Goal: Task Accomplishment & Management: Use online tool/utility

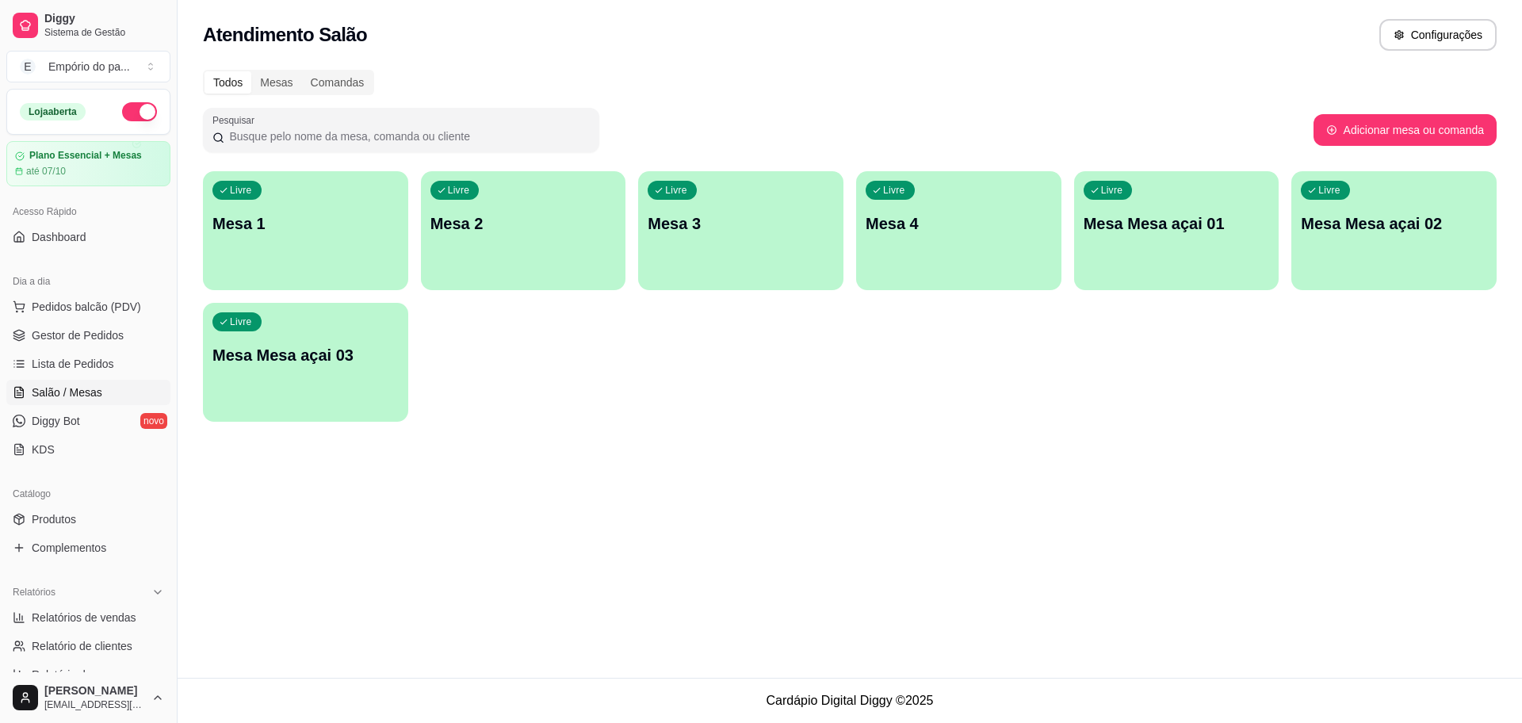
click at [732, 250] on div "Livre Mesa 3" at bounding box center [740, 221] width 205 height 100
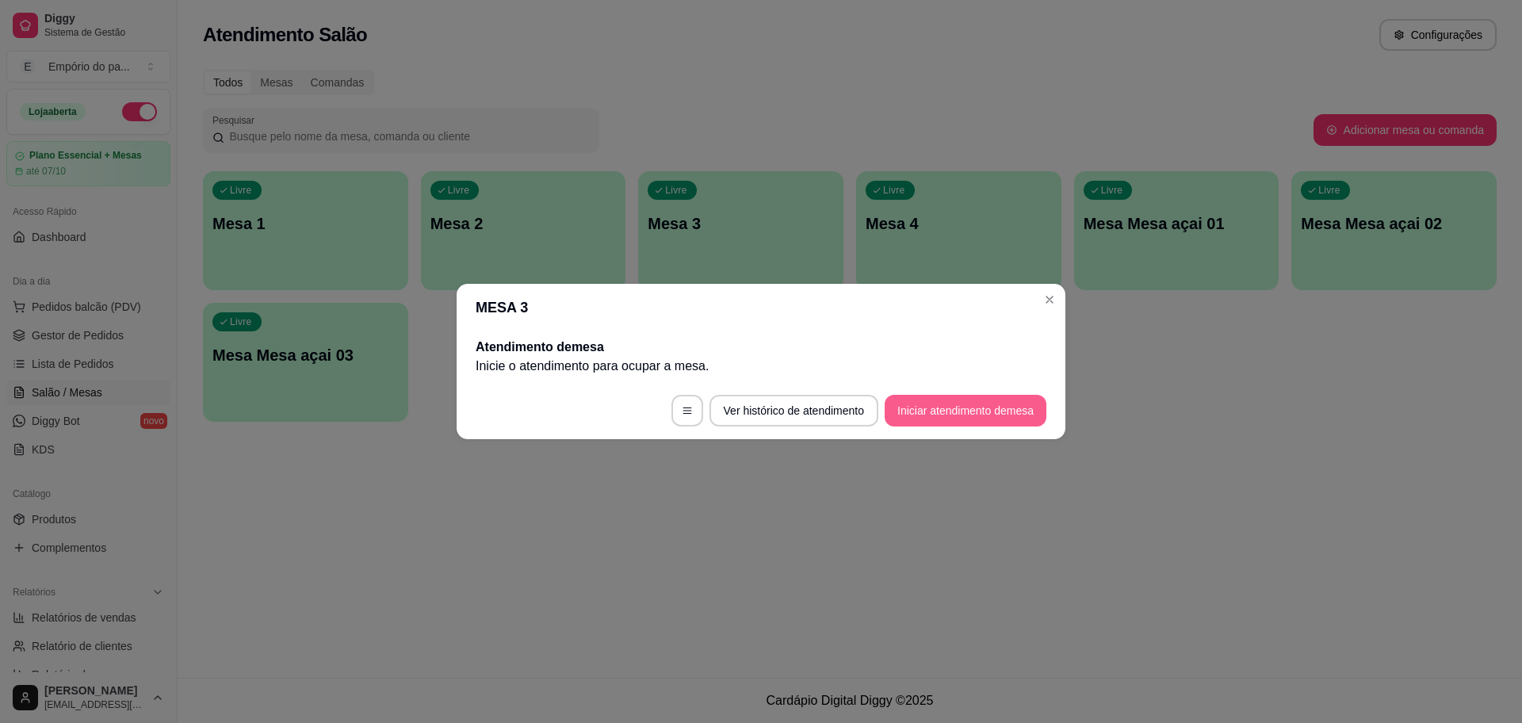
click at [1010, 417] on button "Iniciar atendimento de mesa" at bounding box center [966, 411] width 162 height 32
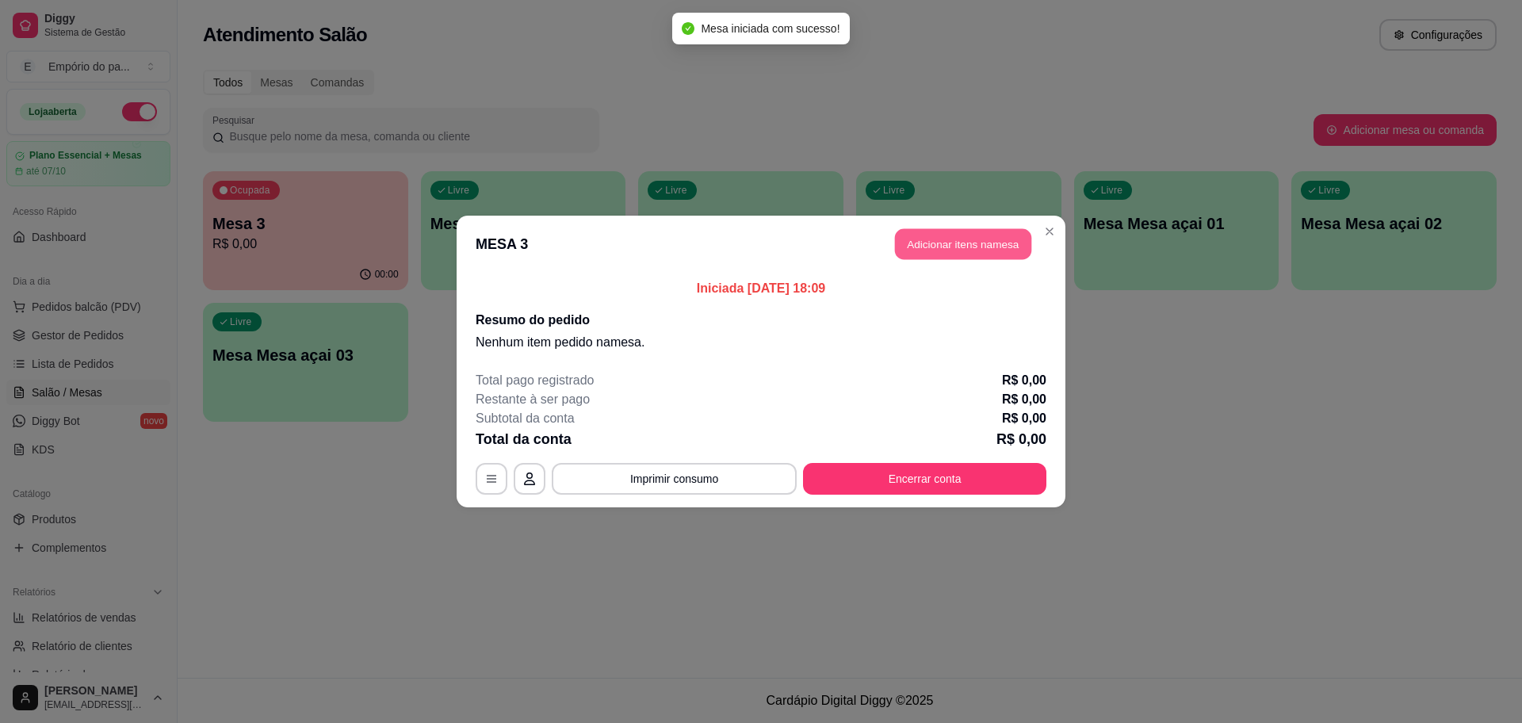
click at [954, 247] on button "Adicionar itens na mesa" at bounding box center [963, 244] width 136 height 31
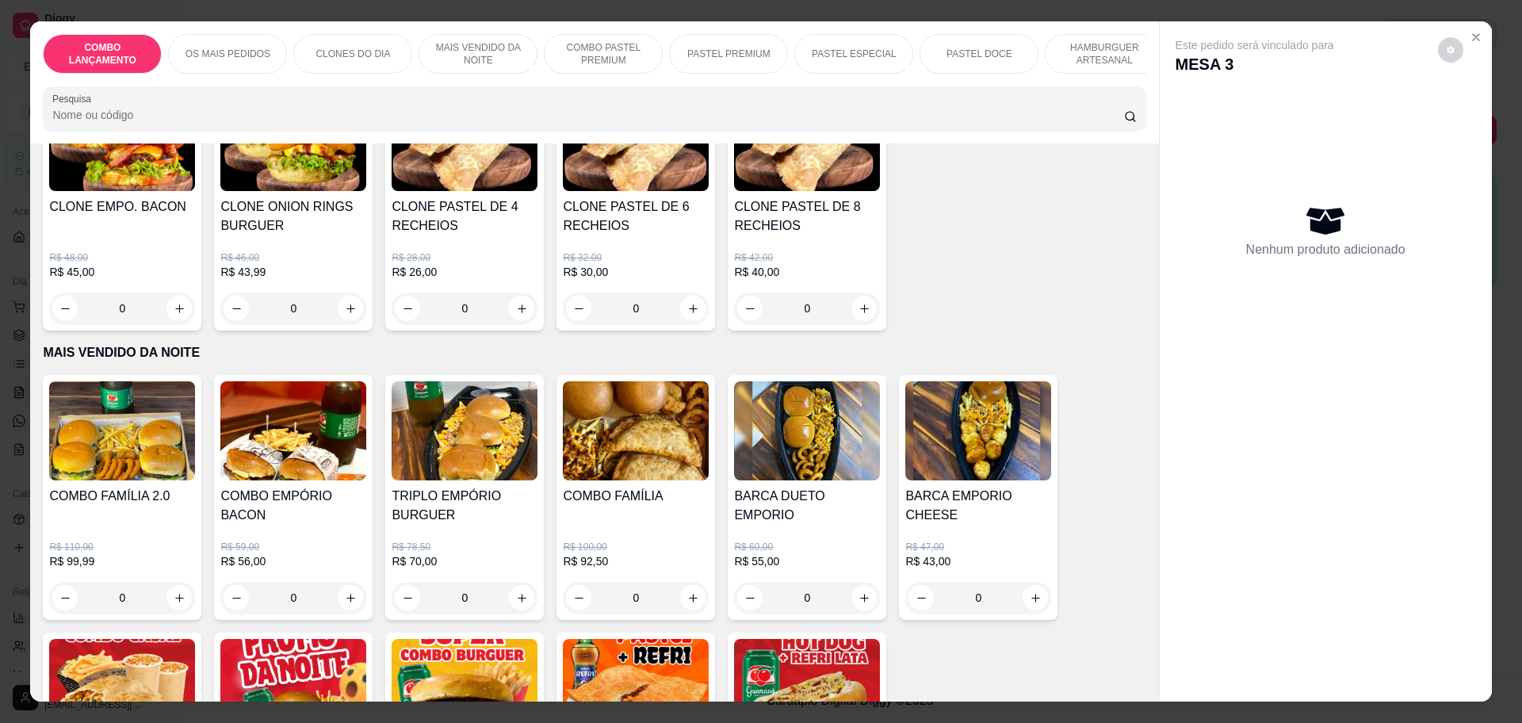
scroll to position [1090, 0]
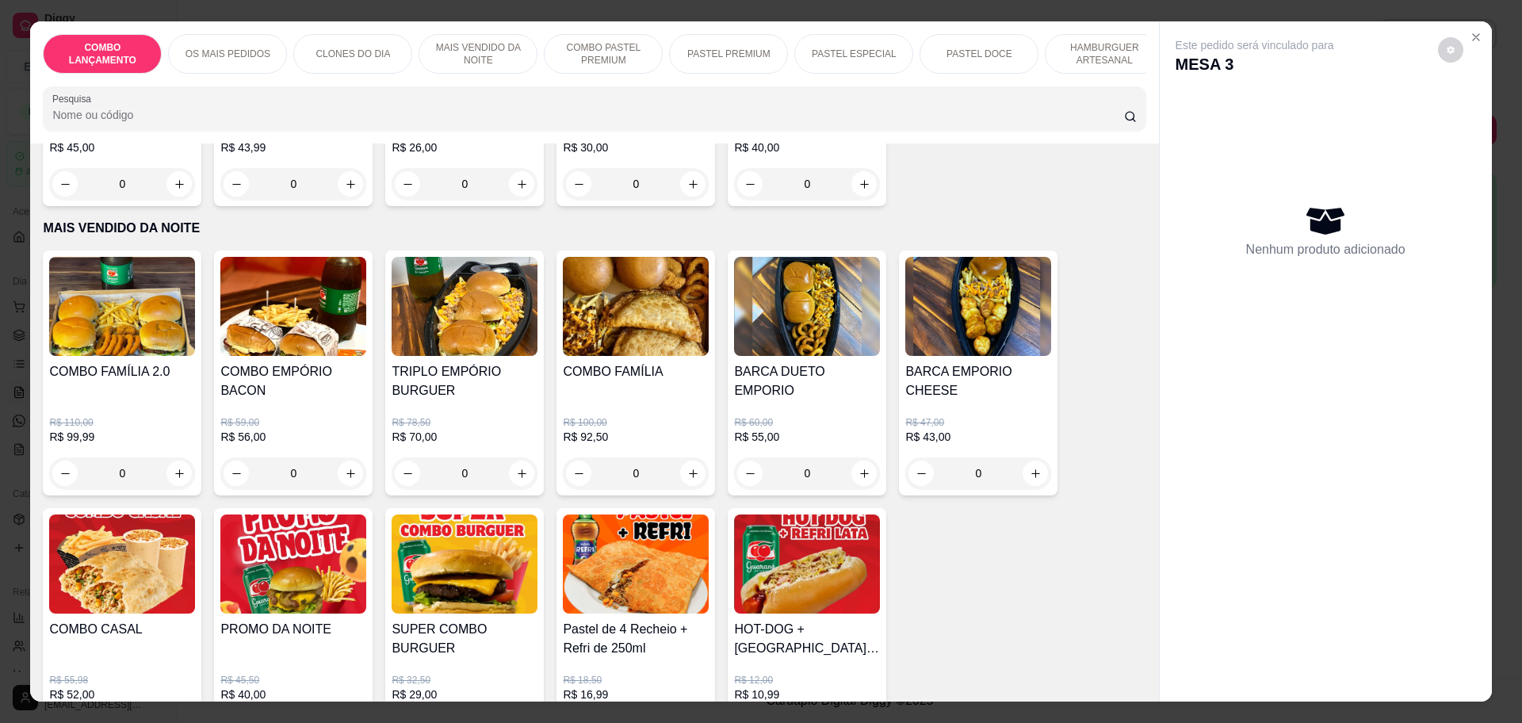
click at [863, 457] on div "0" at bounding box center [807, 473] width 146 height 32
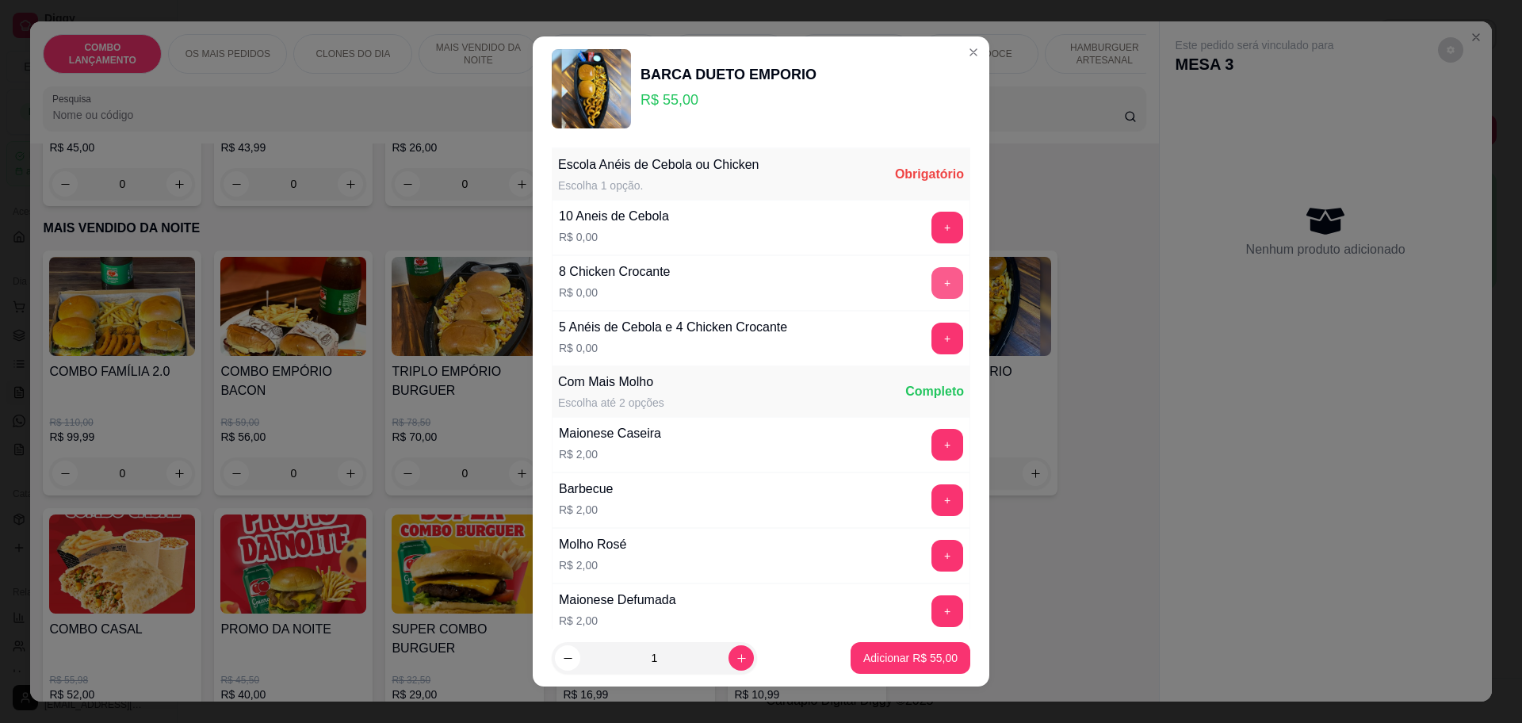
click at [931, 290] on button "+" at bounding box center [947, 283] width 32 height 32
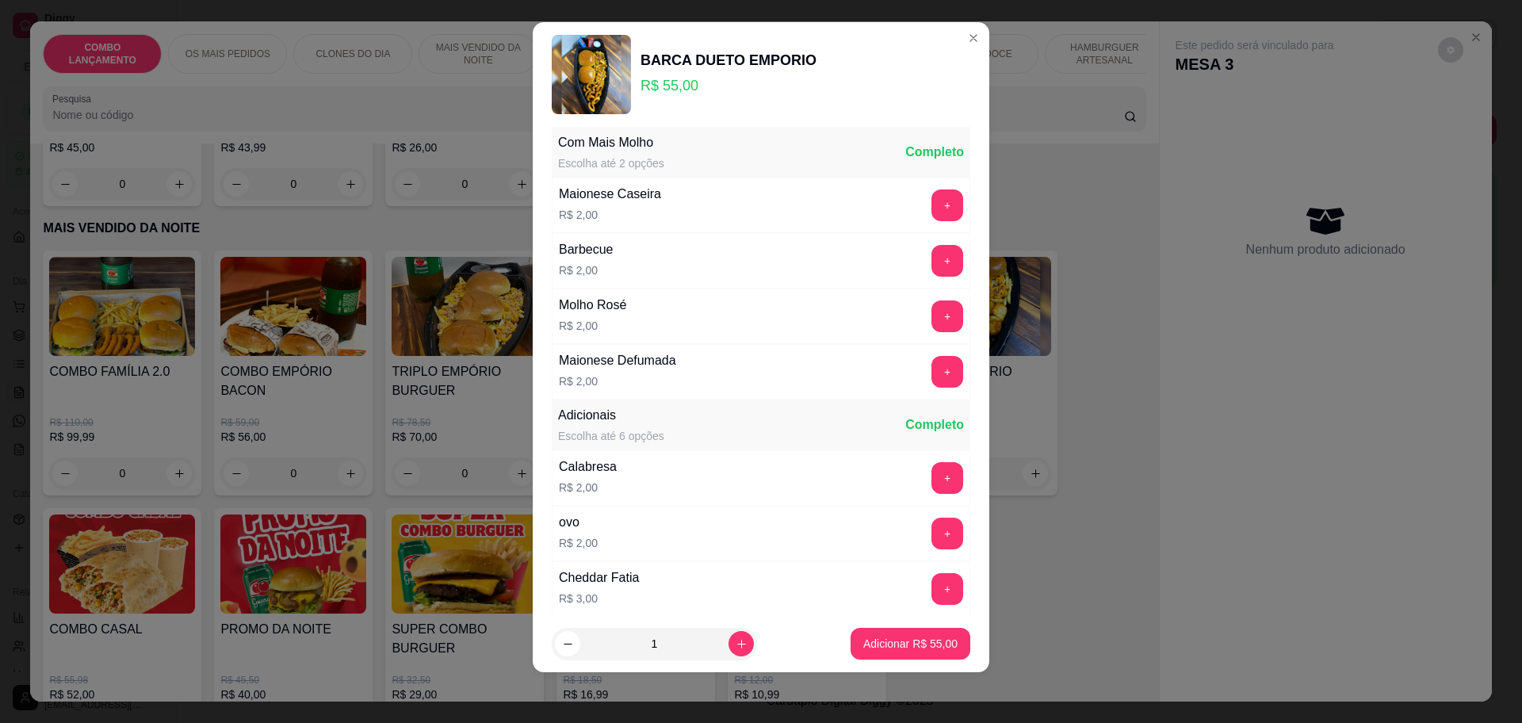
scroll to position [0, 0]
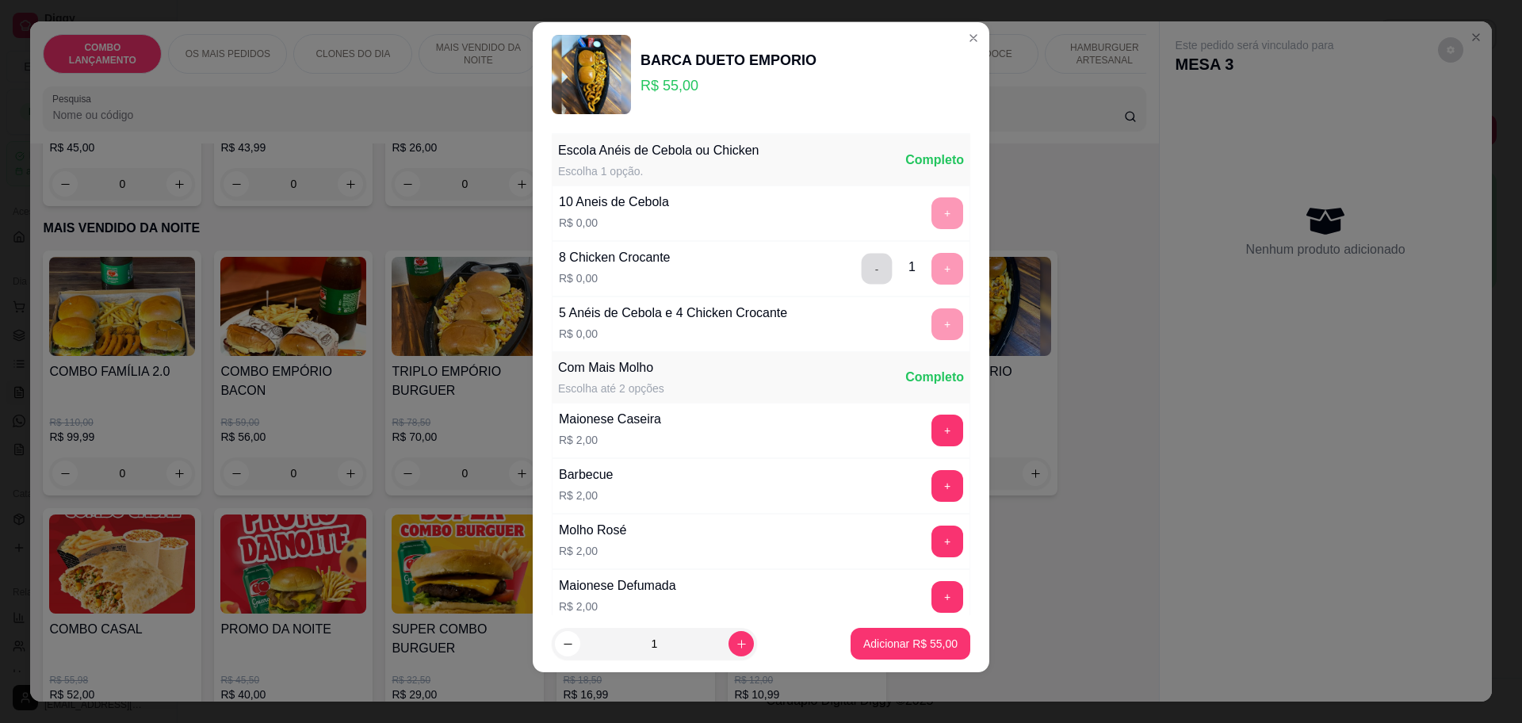
click at [862, 260] on button "-" at bounding box center [877, 268] width 31 height 31
click at [931, 313] on button "+" at bounding box center [947, 324] width 32 height 32
click at [881, 651] on p "Adicionar R$ 55,00" at bounding box center [910, 644] width 94 height 16
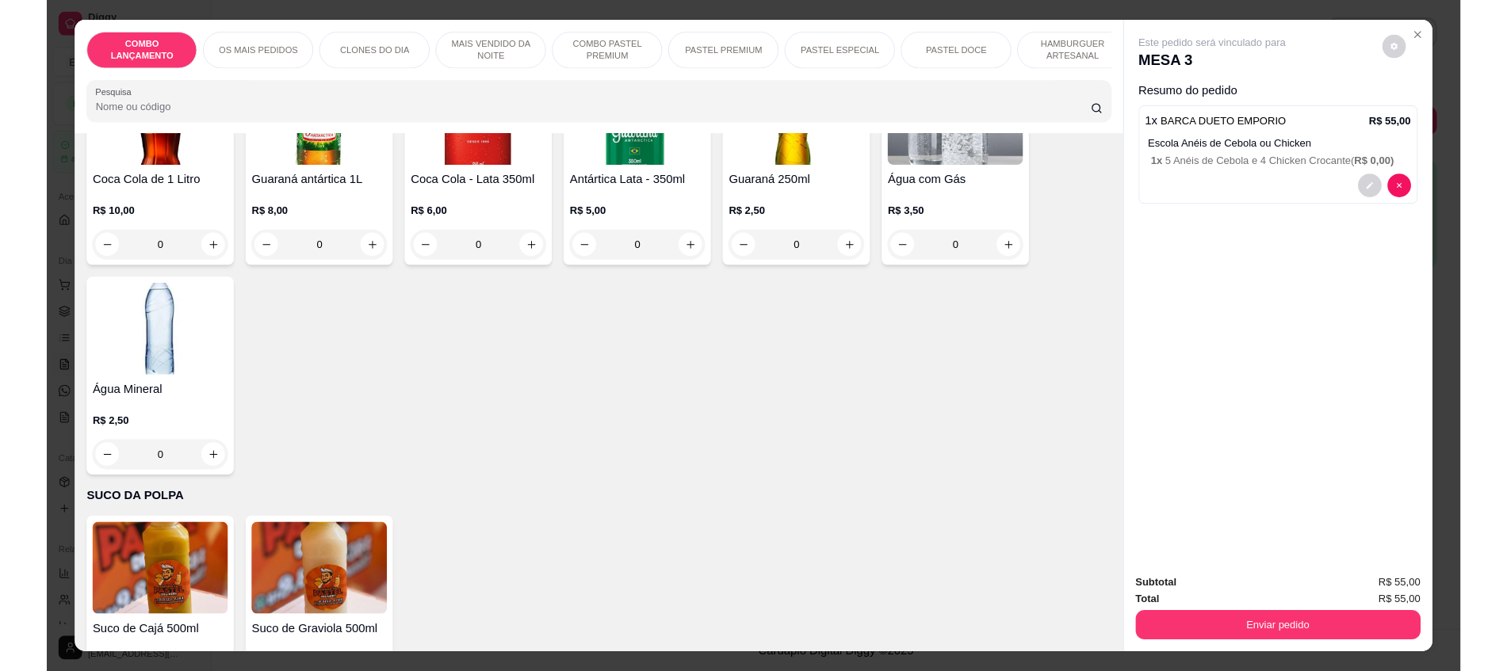
scroll to position [4983, 0]
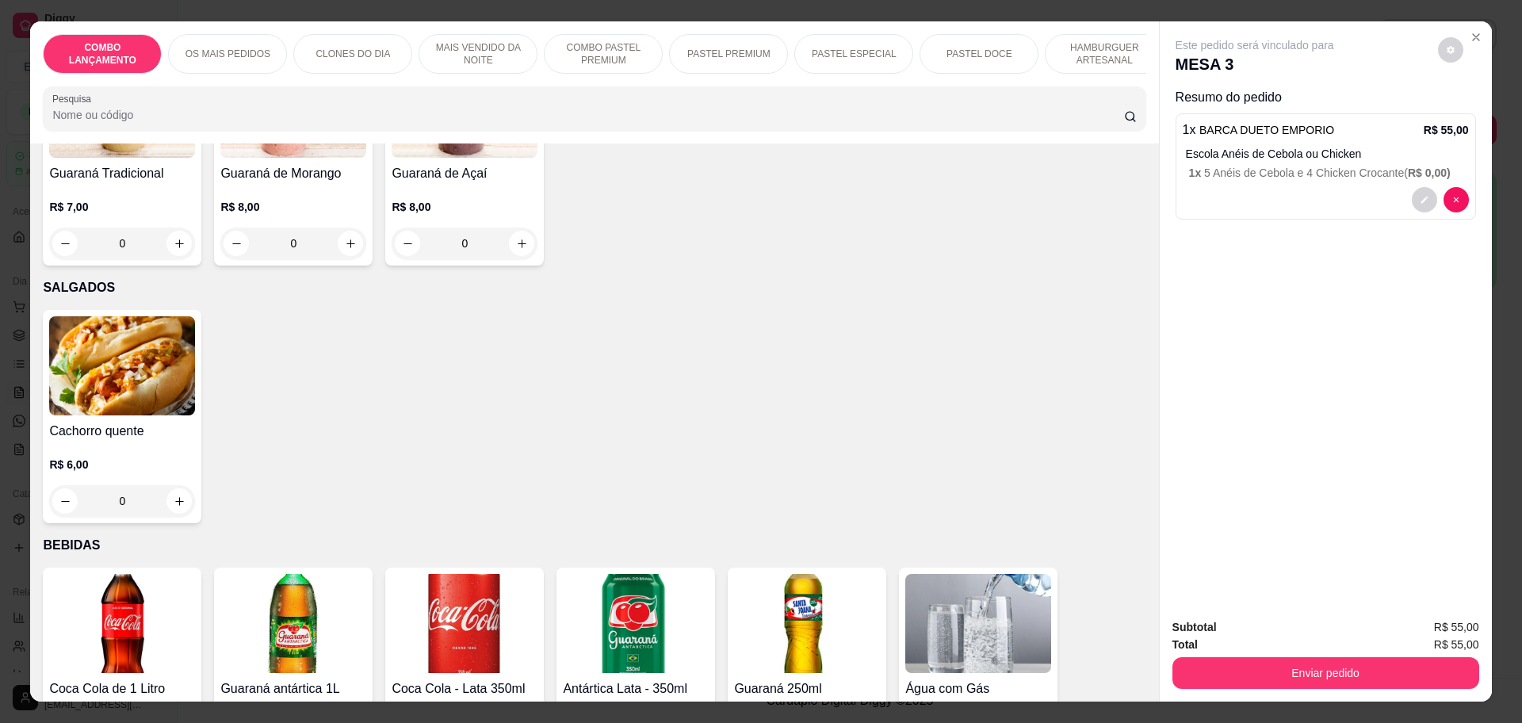
type input "1"
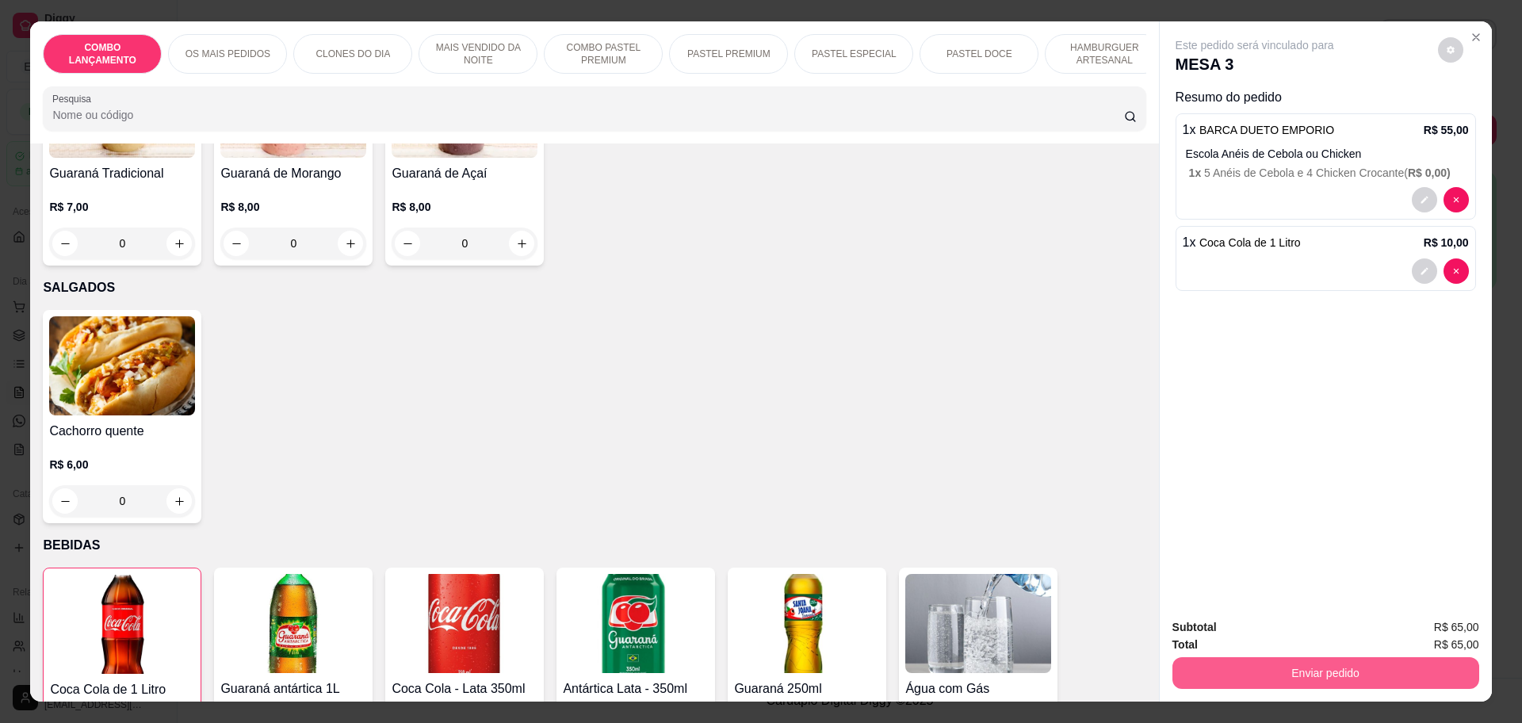
click at [1352, 665] on button "Enviar pedido" at bounding box center [1325, 673] width 307 height 32
click at [1290, 640] on button "Não registrar e enviar pedido" at bounding box center [1271, 633] width 160 height 29
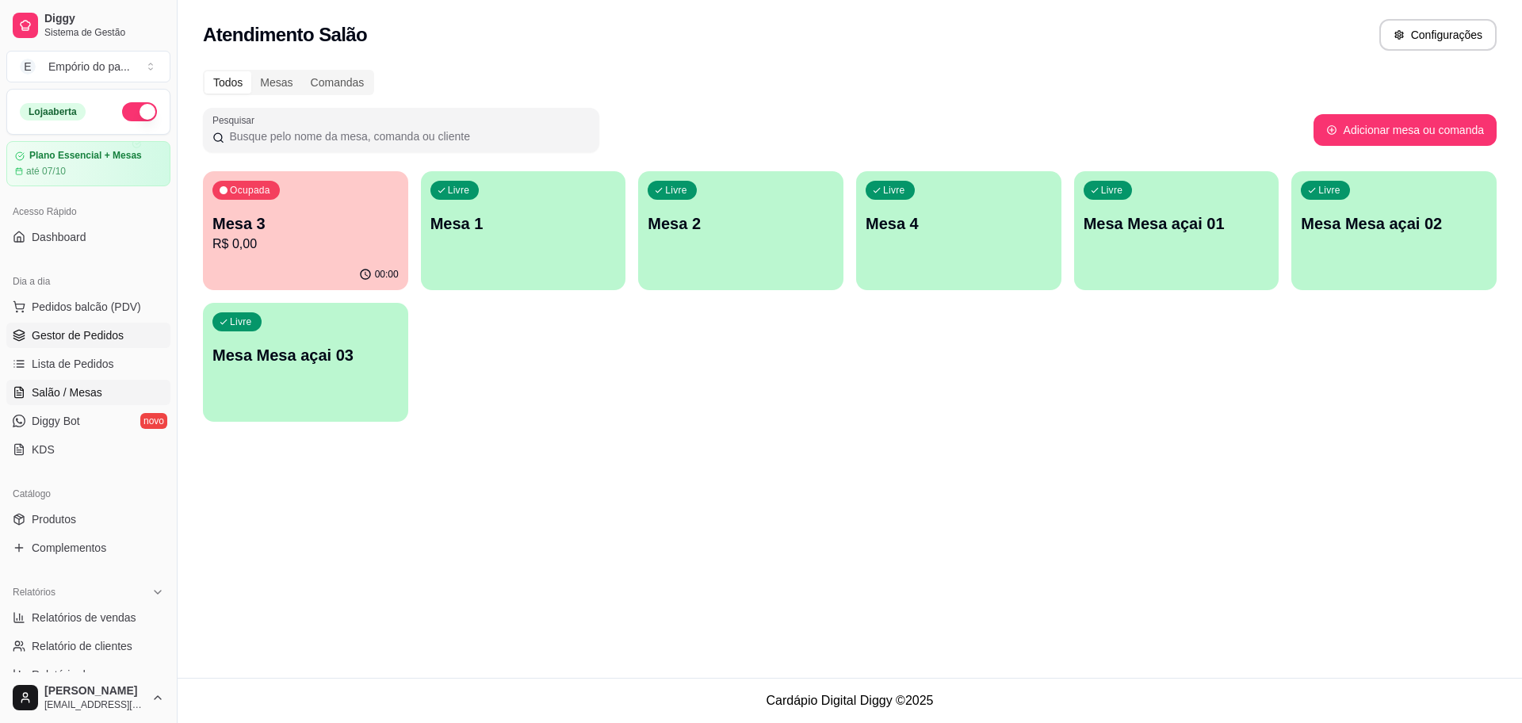
click at [57, 347] on link "Gestor de Pedidos" at bounding box center [88, 335] width 164 height 25
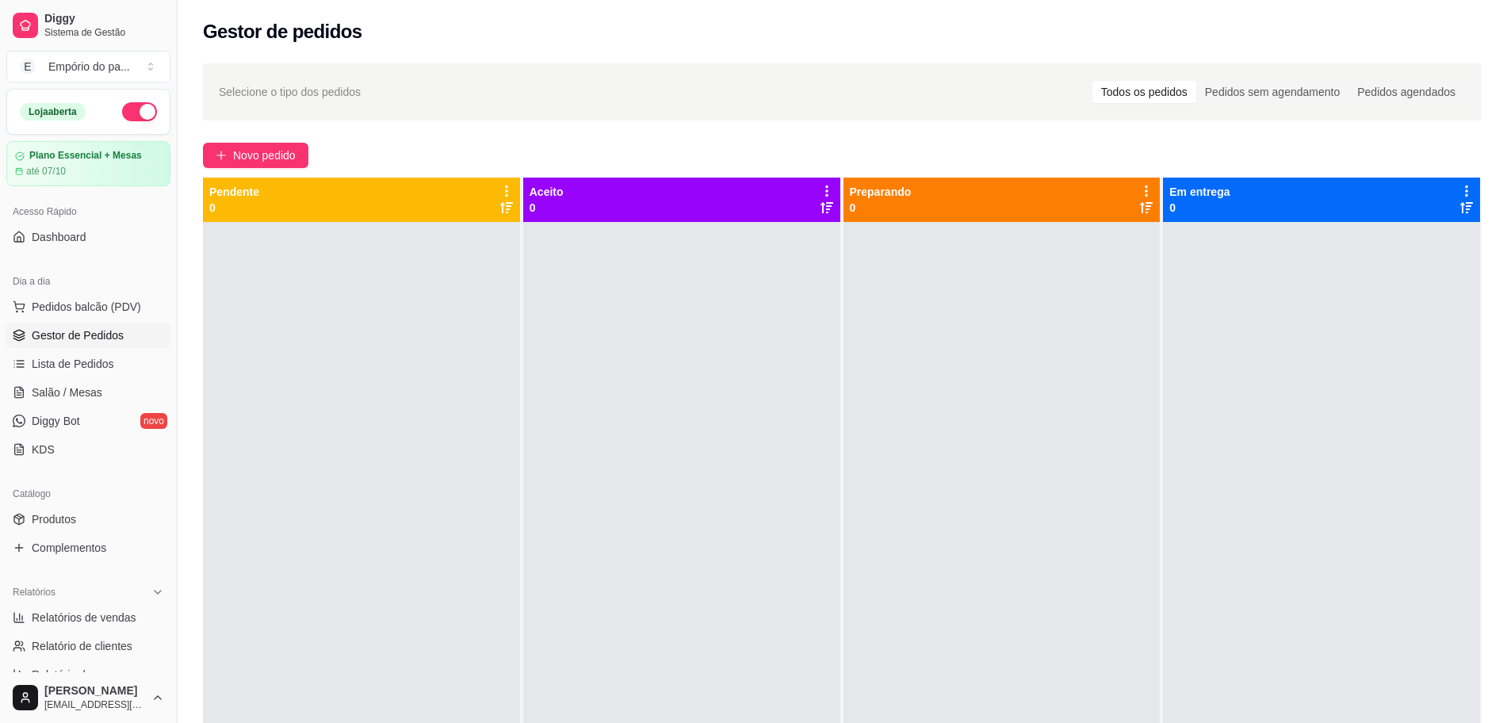
click at [945, 355] on div at bounding box center [1001, 583] width 317 height 723
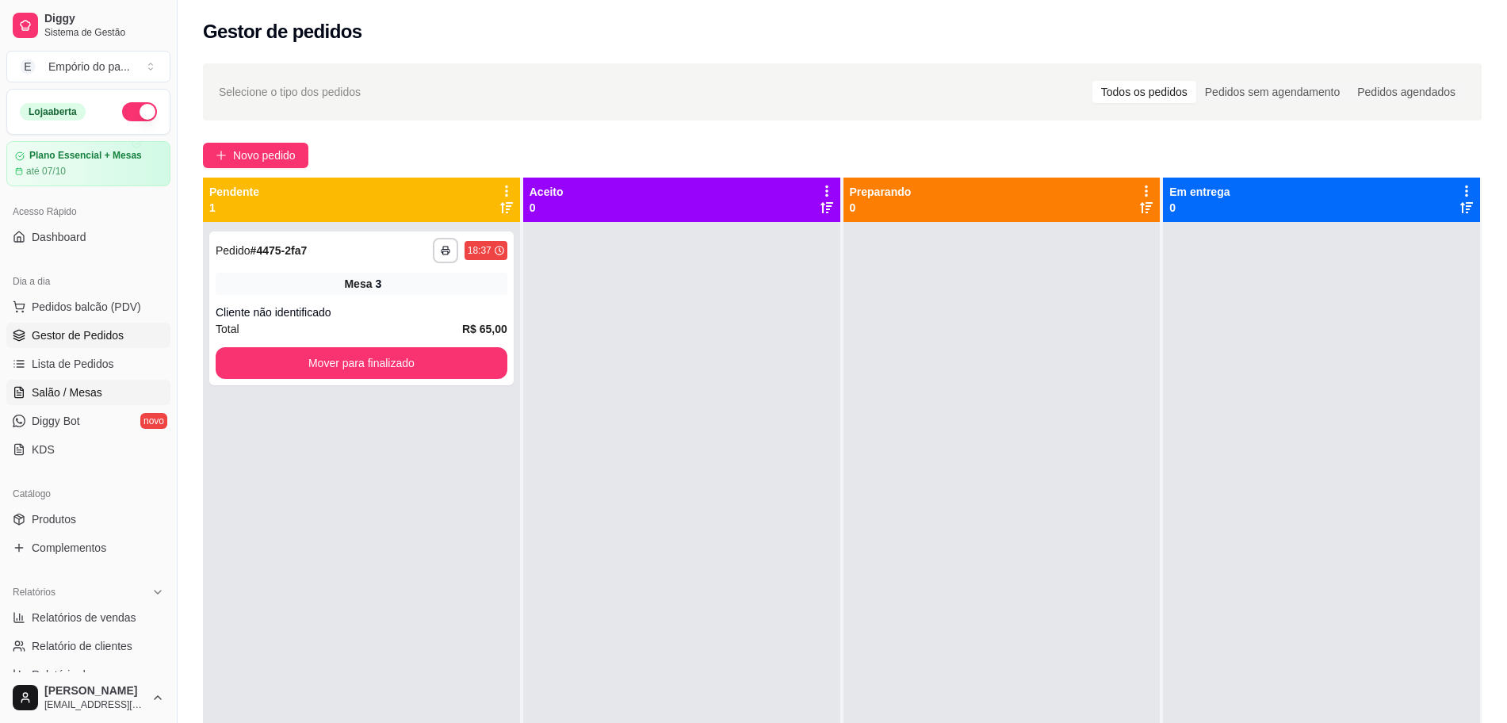
click at [44, 392] on span "Salão / Mesas" at bounding box center [67, 392] width 71 height 16
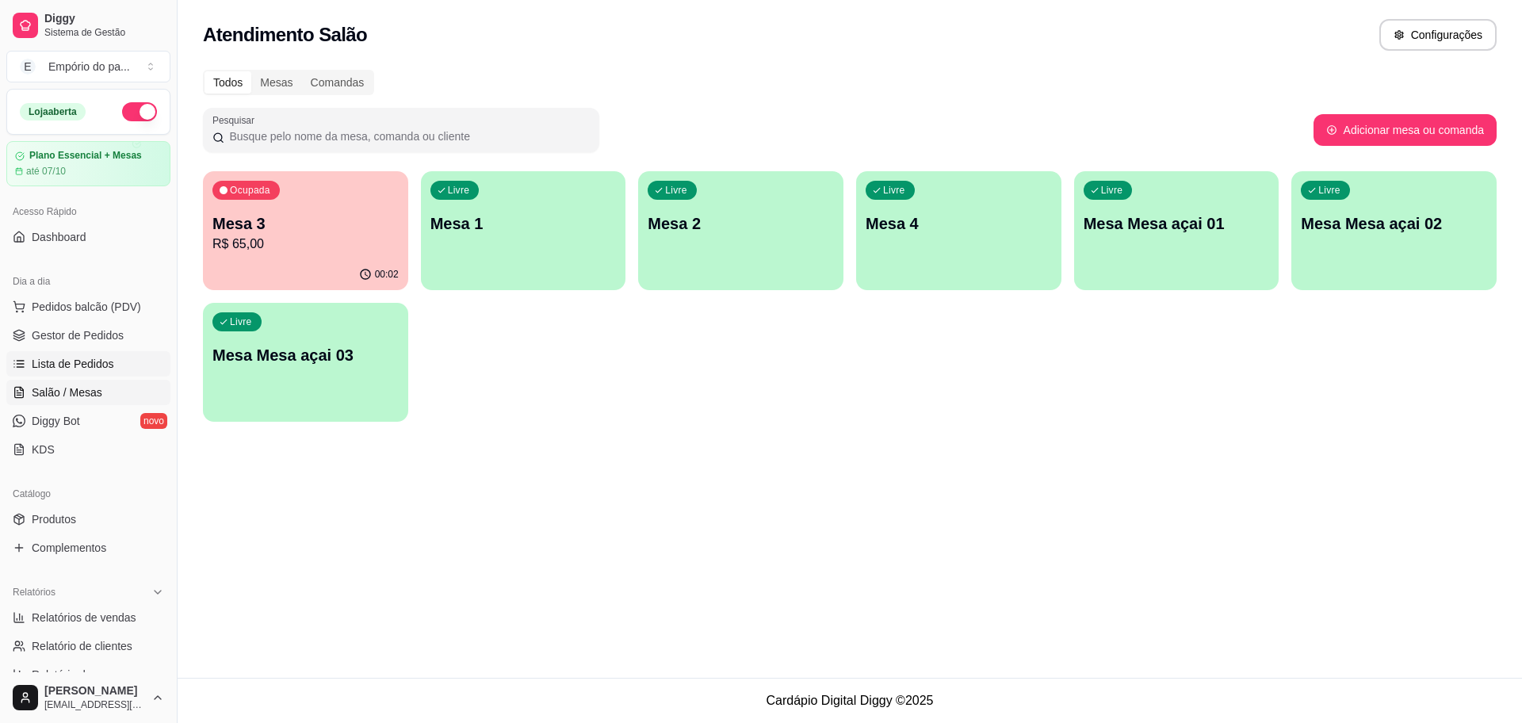
click at [70, 353] on link "Lista de Pedidos" at bounding box center [88, 363] width 164 height 25
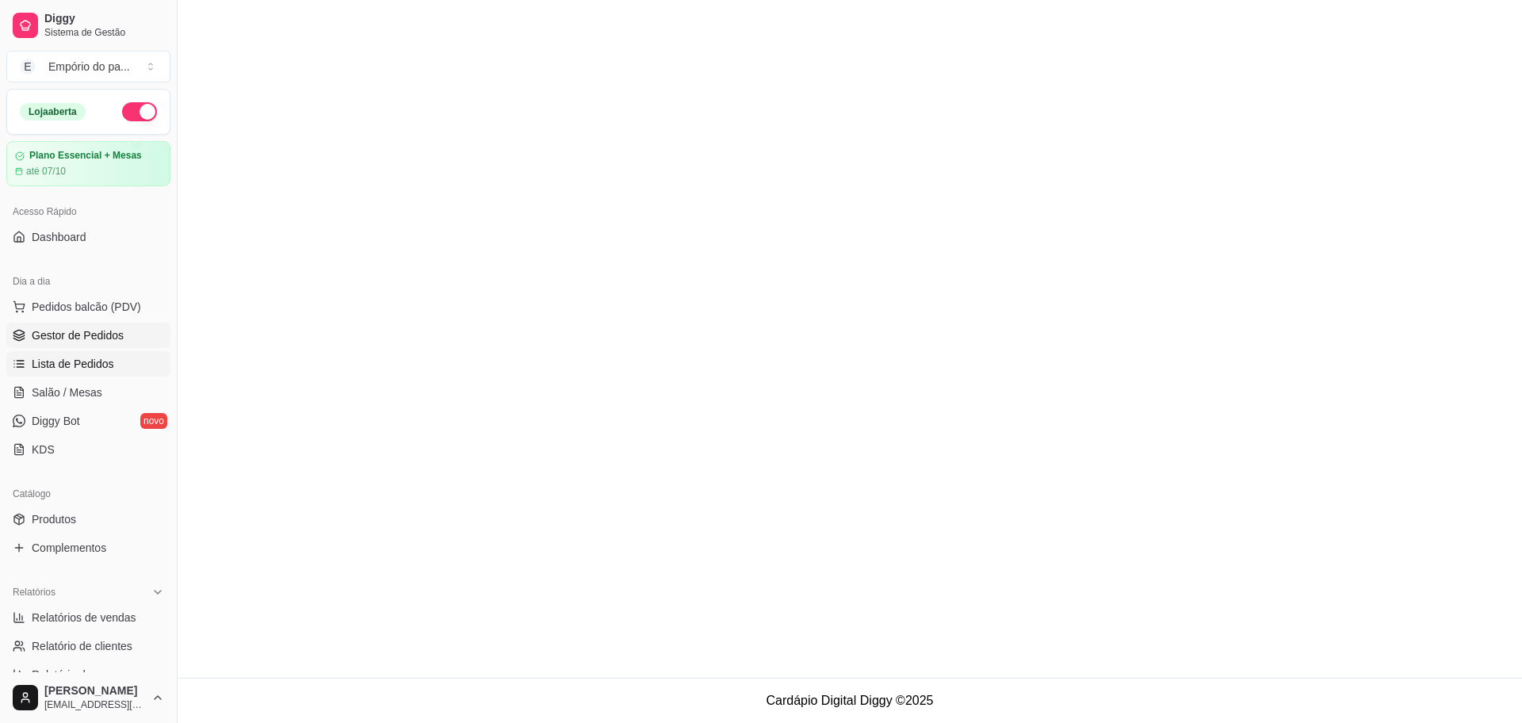
click at [71, 337] on span "Gestor de Pedidos" at bounding box center [78, 335] width 92 height 16
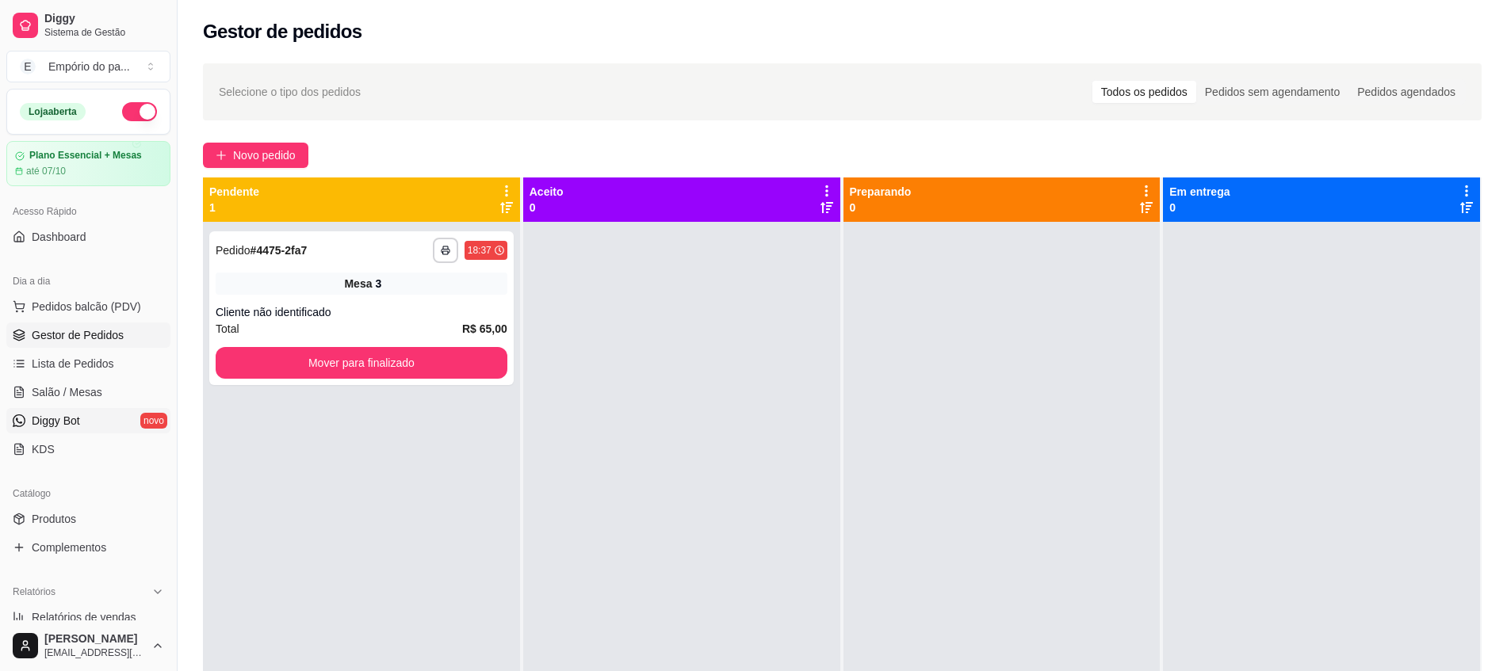
click at [68, 421] on span "Diggy Bot" at bounding box center [56, 421] width 48 height 16
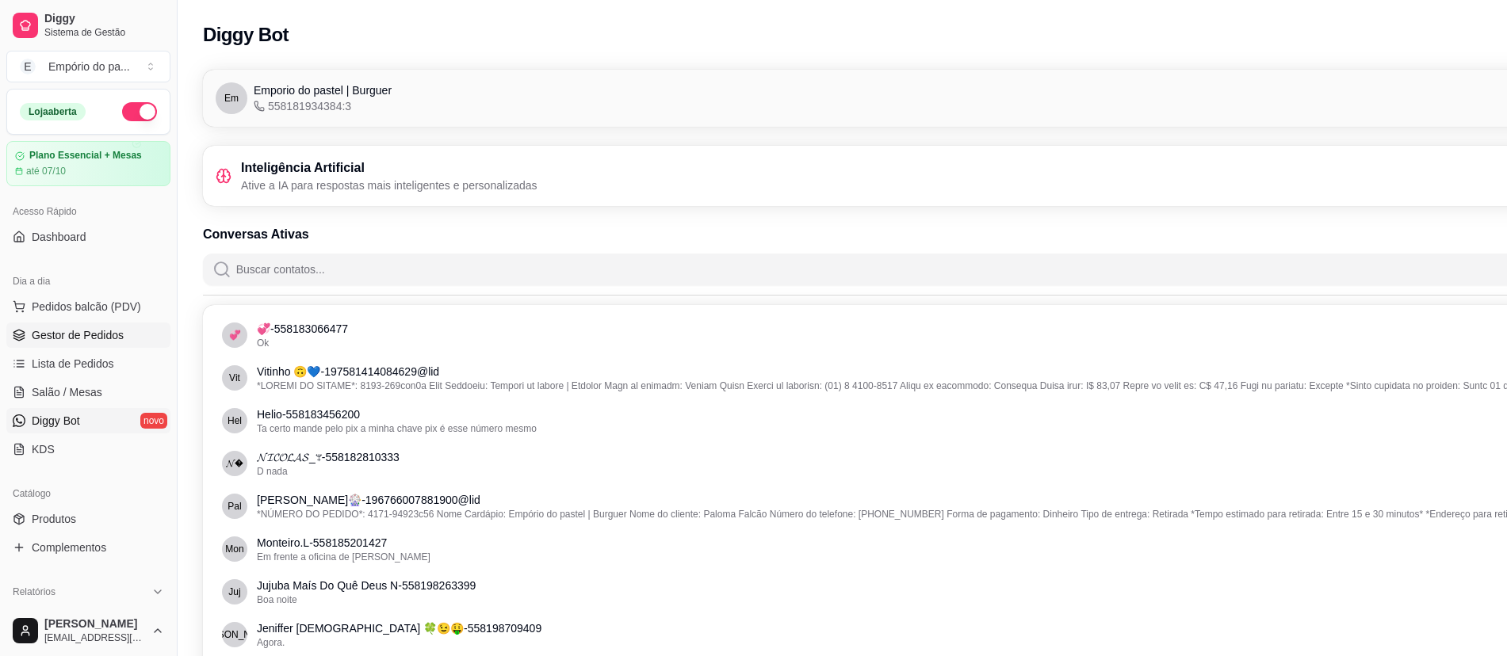
click at [67, 330] on span "Gestor de Pedidos" at bounding box center [78, 335] width 92 height 16
click at [64, 331] on span "Gestor de Pedidos" at bounding box center [78, 335] width 92 height 16
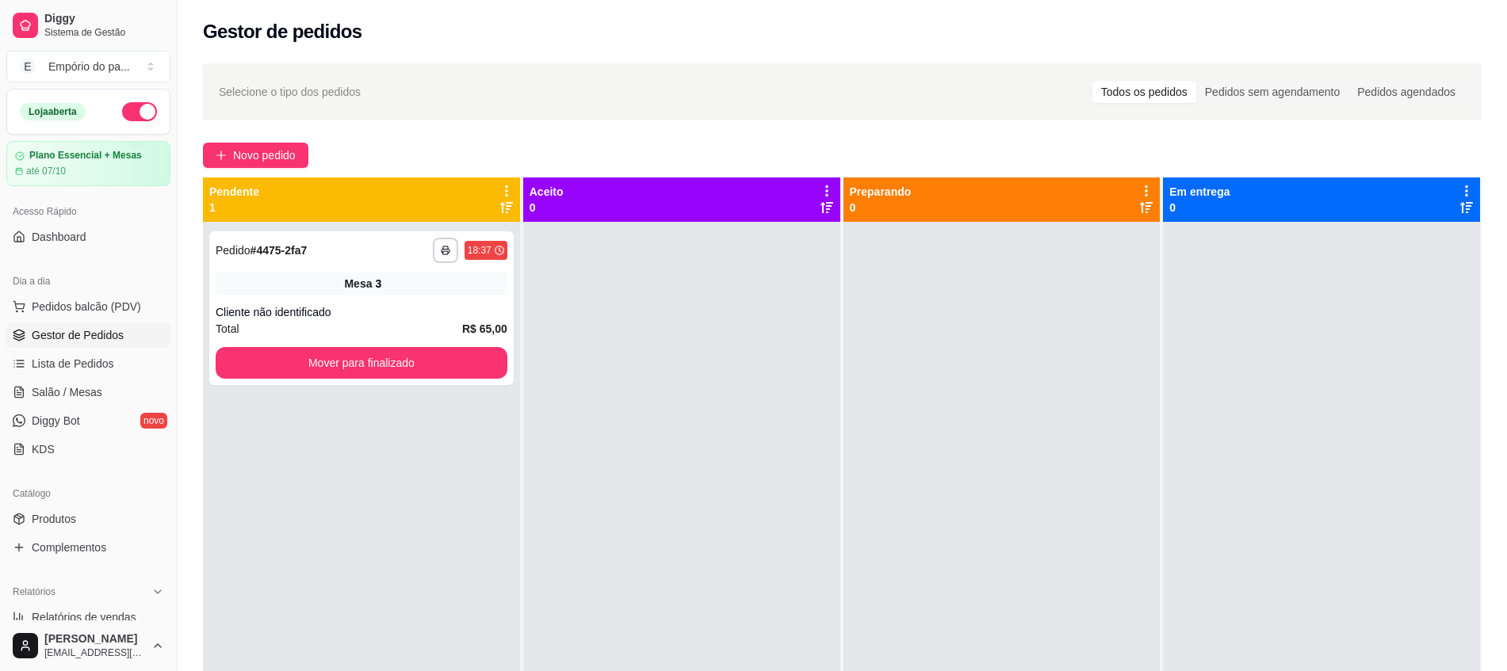
click at [64, 331] on span "Gestor de Pedidos" at bounding box center [78, 335] width 92 height 16
click at [78, 393] on span "Salão / Mesas" at bounding box center [67, 392] width 71 height 16
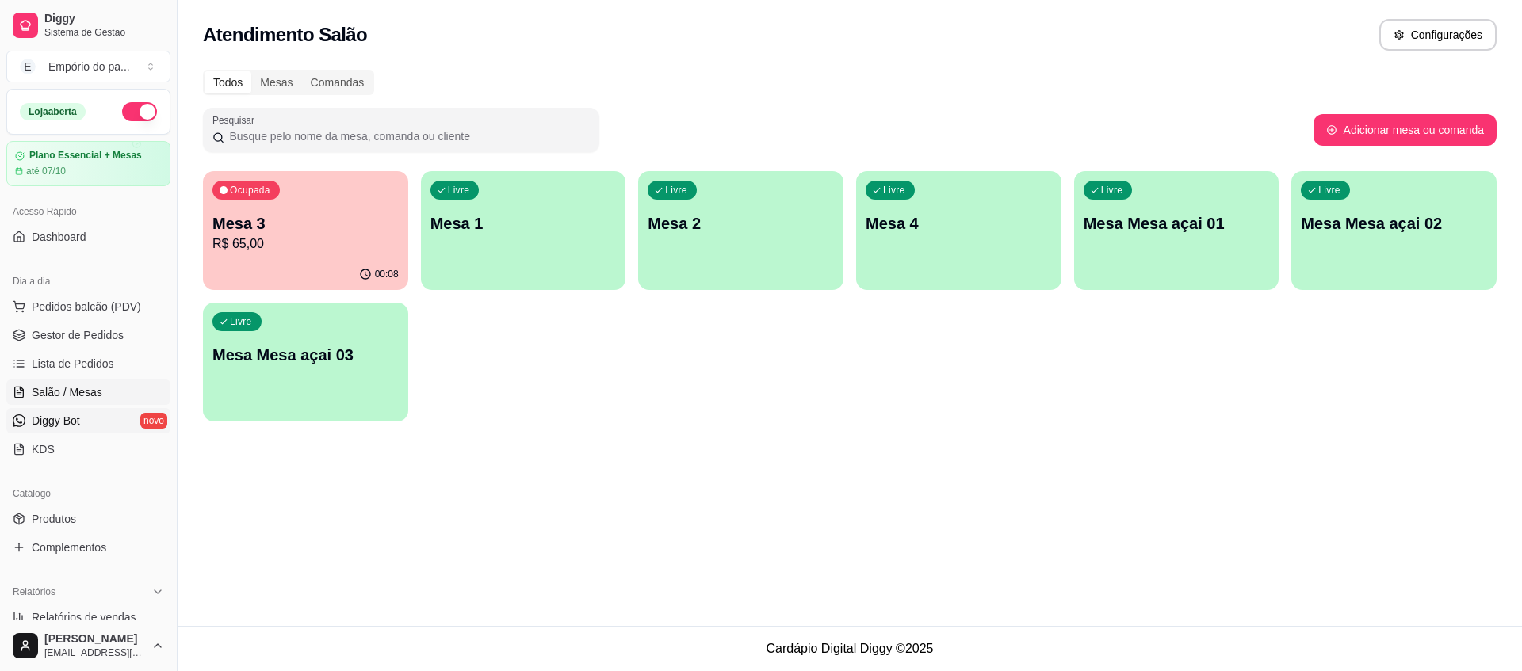
click at [52, 418] on span "Diggy Bot" at bounding box center [56, 421] width 48 height 16
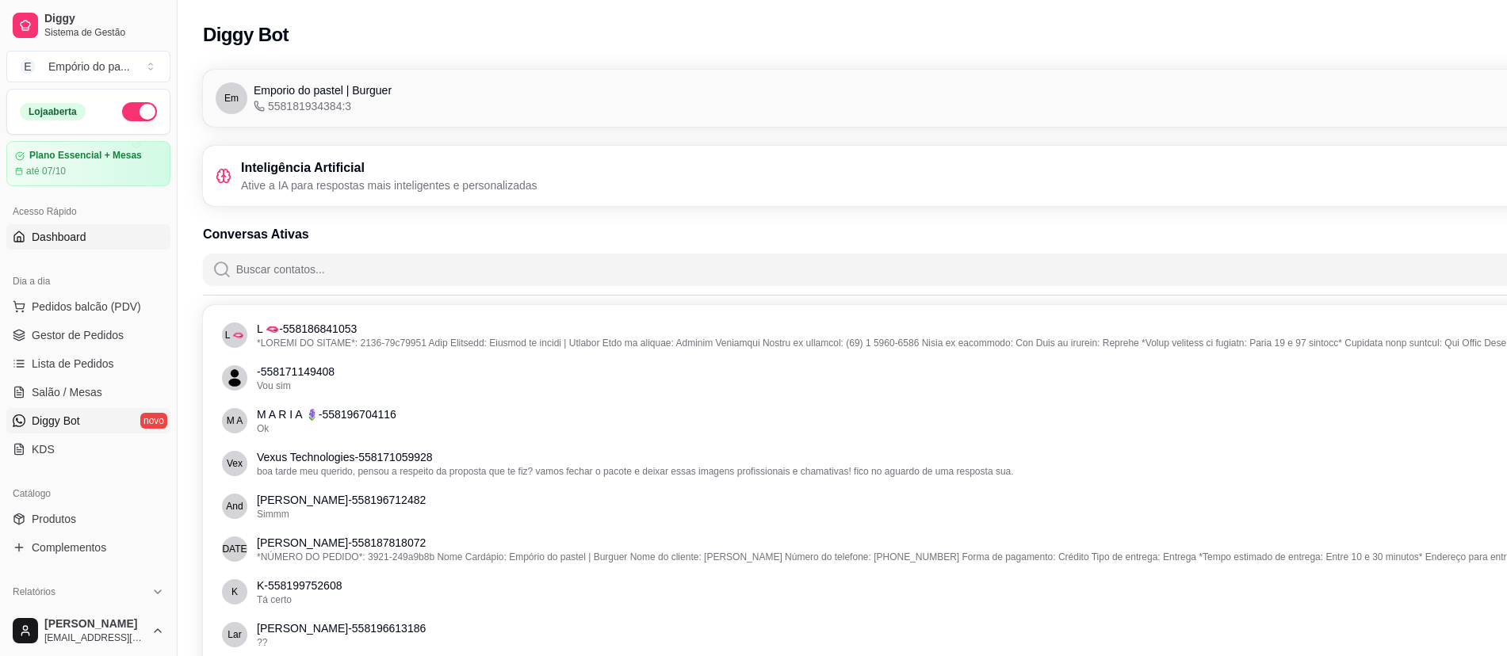
click at [67, 240] on span "Dashboard" at bounding box center [59, 237] width 55 height 16
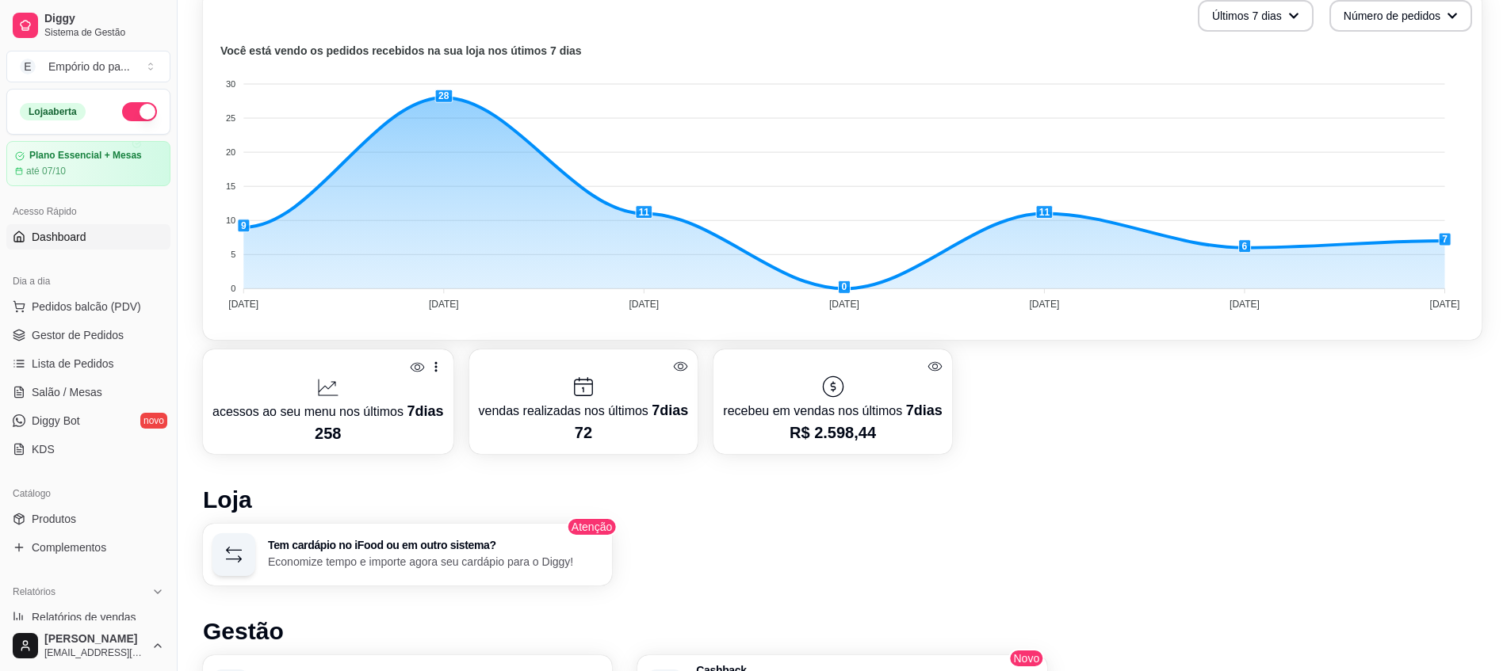
scroll to position [133, 0]
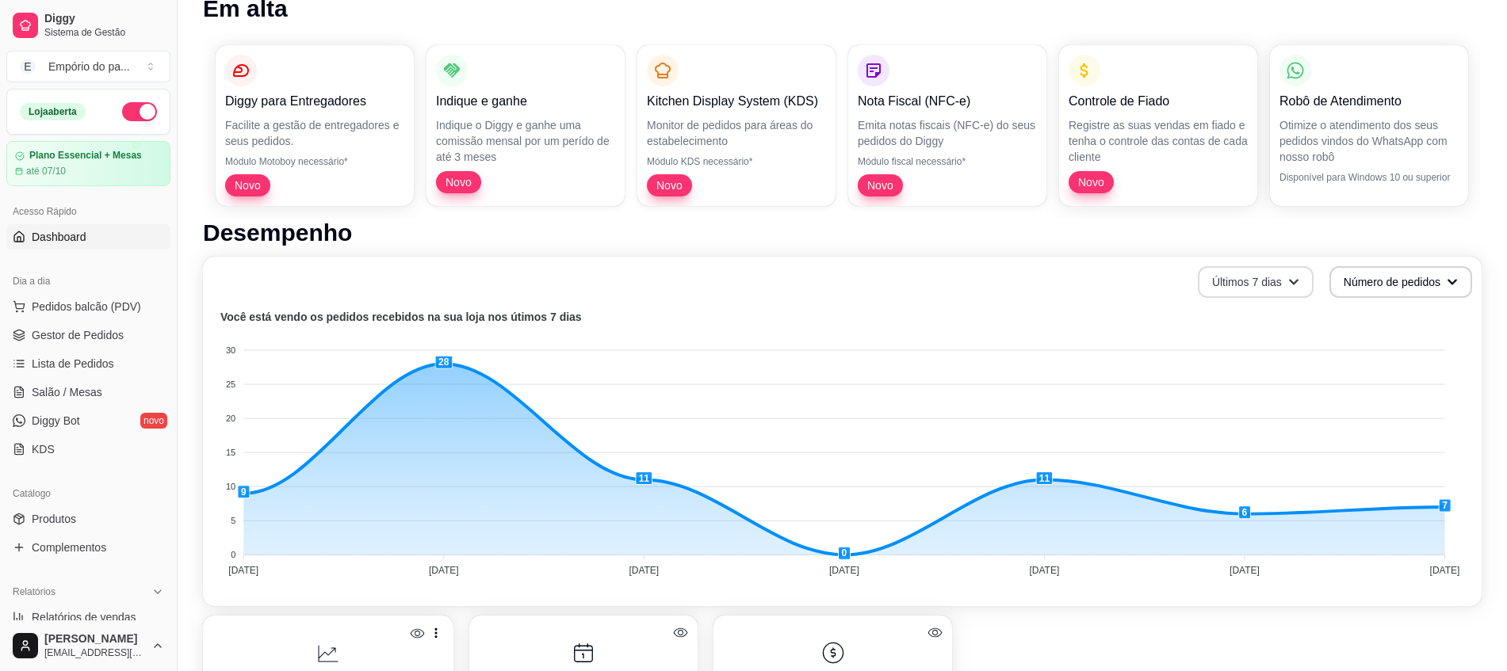
click at [1274, 281] on button "Últimos 7 dias" at bounding box center [1256, 282] width 116 height 32
click at [1247, 354] on span "Últimos 15 dias" at bounding box center [1254, 348] width 133 height 16
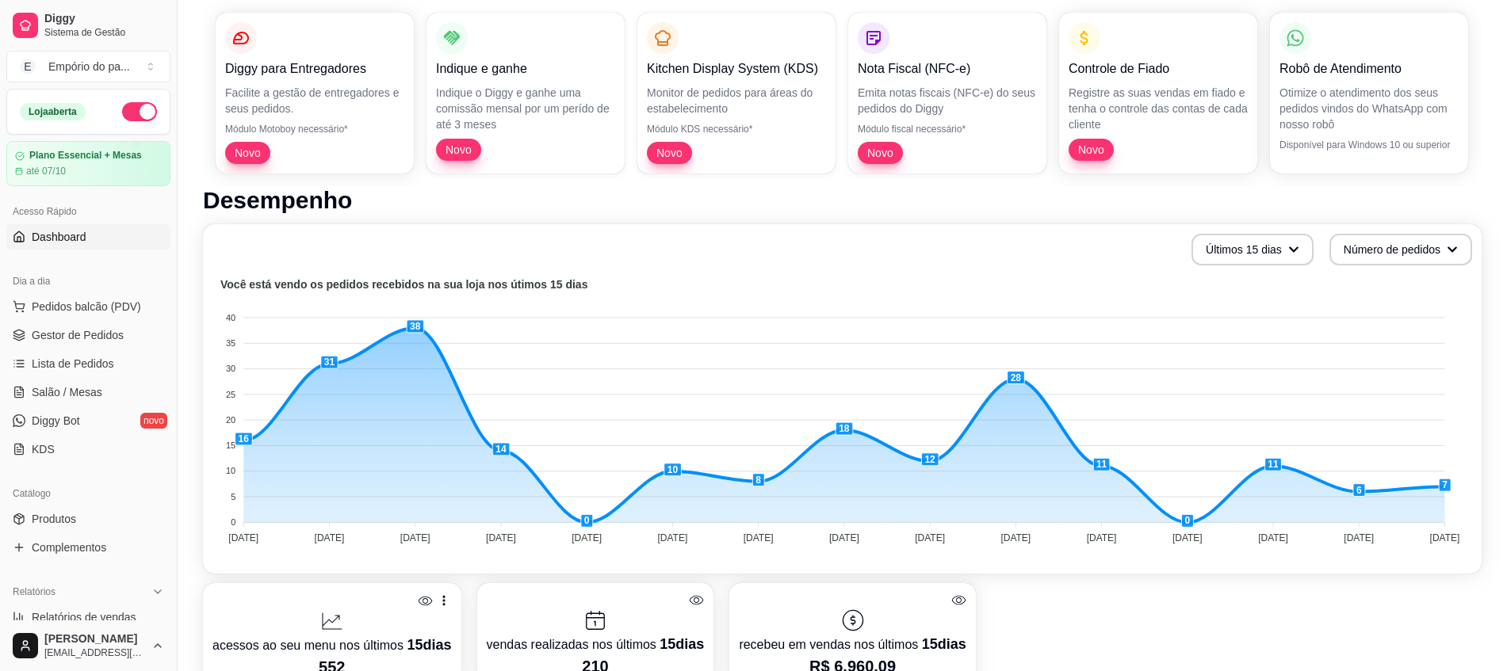
scroll to position [0, 0]
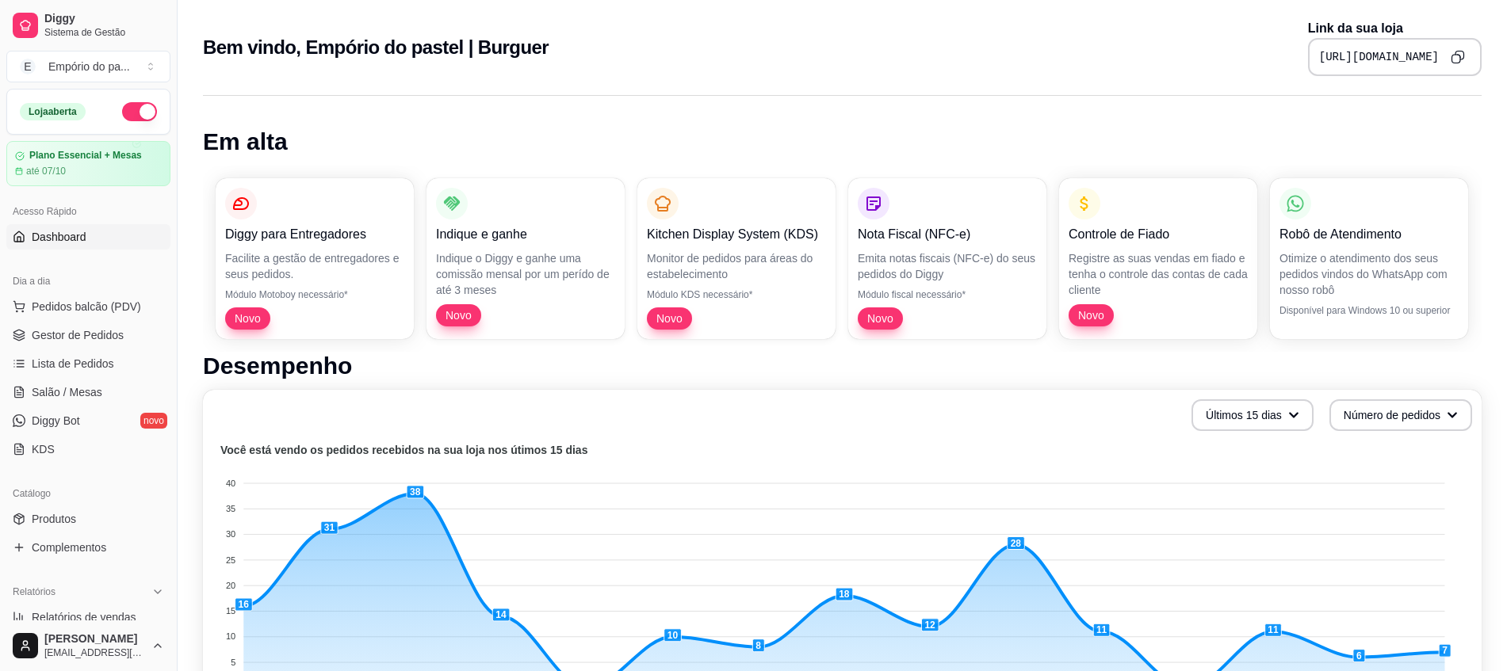
click at [1290, 432] on div "Últimos 15 dias Número de pedidos Você está vendo os pedidos recebidos na sua l…" at bounding box center [842, 565] width 1278 height 350
click at [1281, 413] on button "Últimos 15 dias" at bounding box center [1252, 415] width 122 height 32
click at [1221, 451] on span "Últimos 7 dias" at bounding box center [1251, 454] width 133 height 16
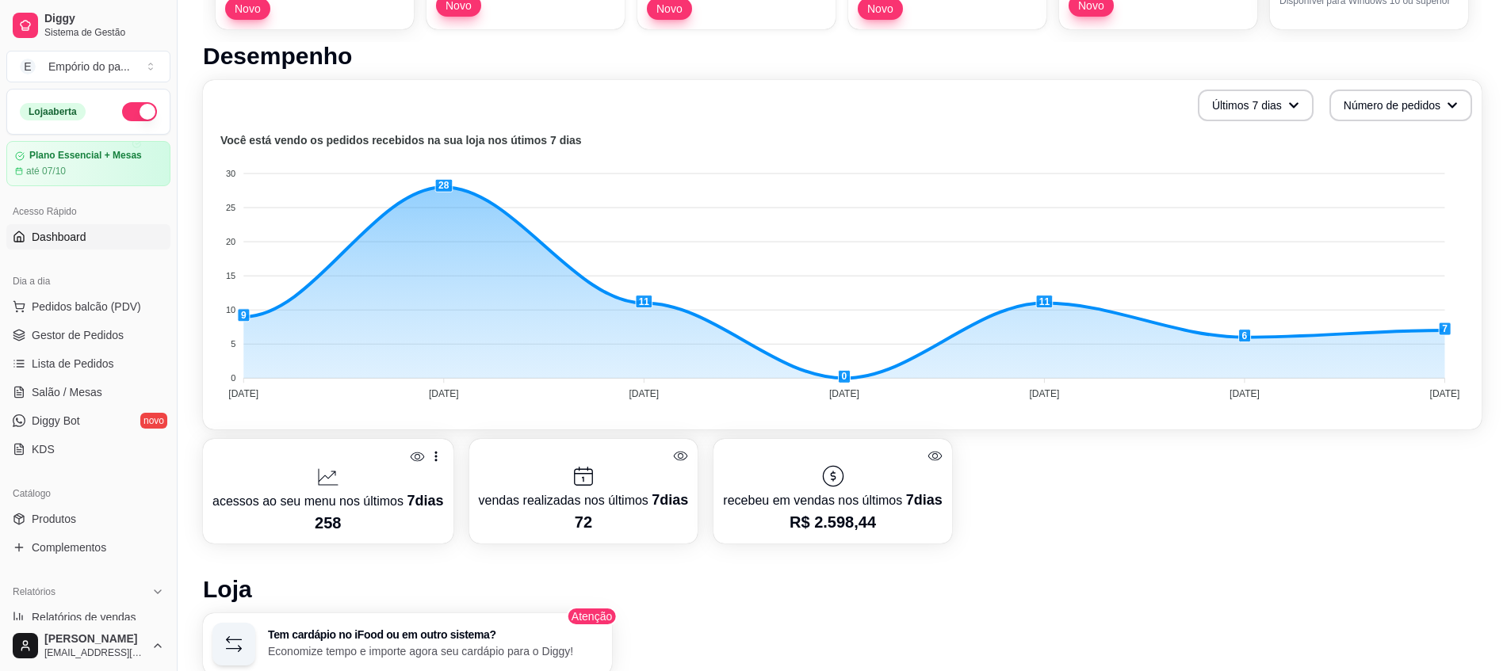
scroll to position [99, 0]
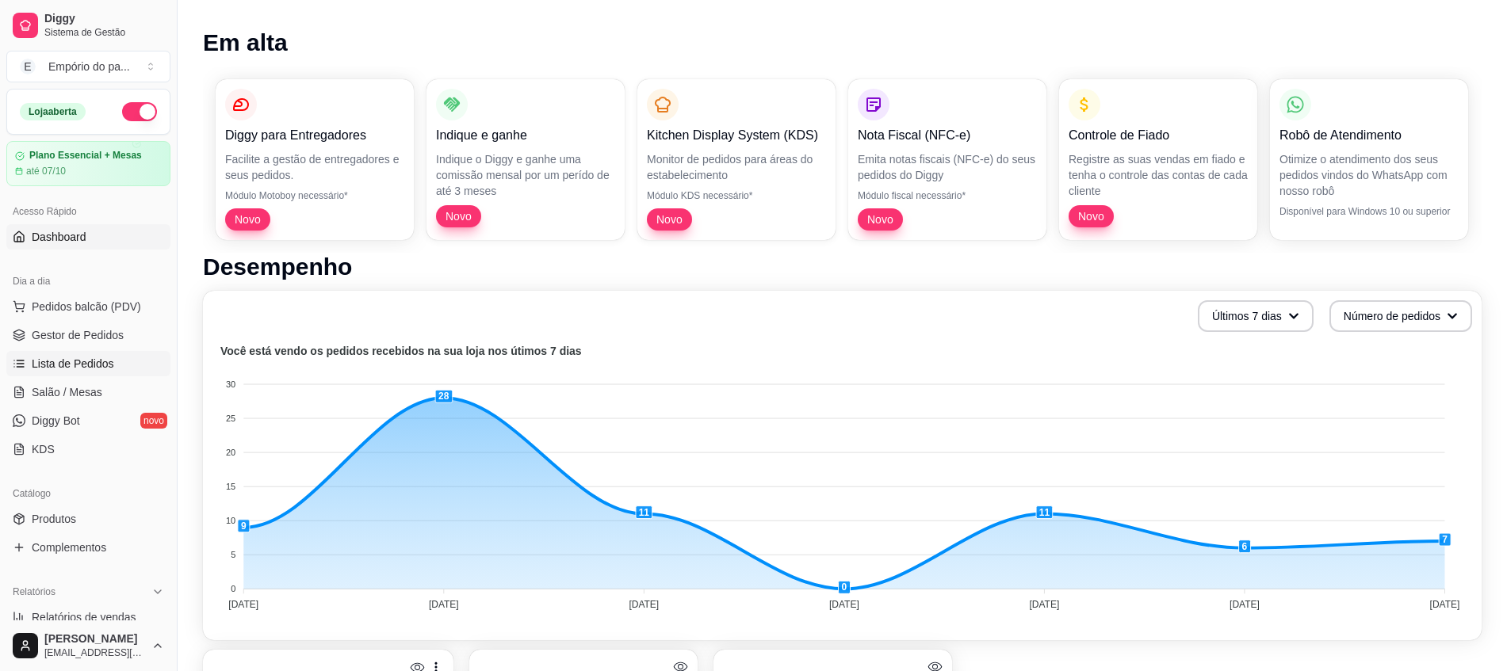
drag, startPoint x: 32, startPoint y: 341, endPoint x: 96, endPoint y: 364, distance: 67.4
click at [32, 341] on span "Gestor de Pedidos" at bounding box center [78, 335] width 92 height 16
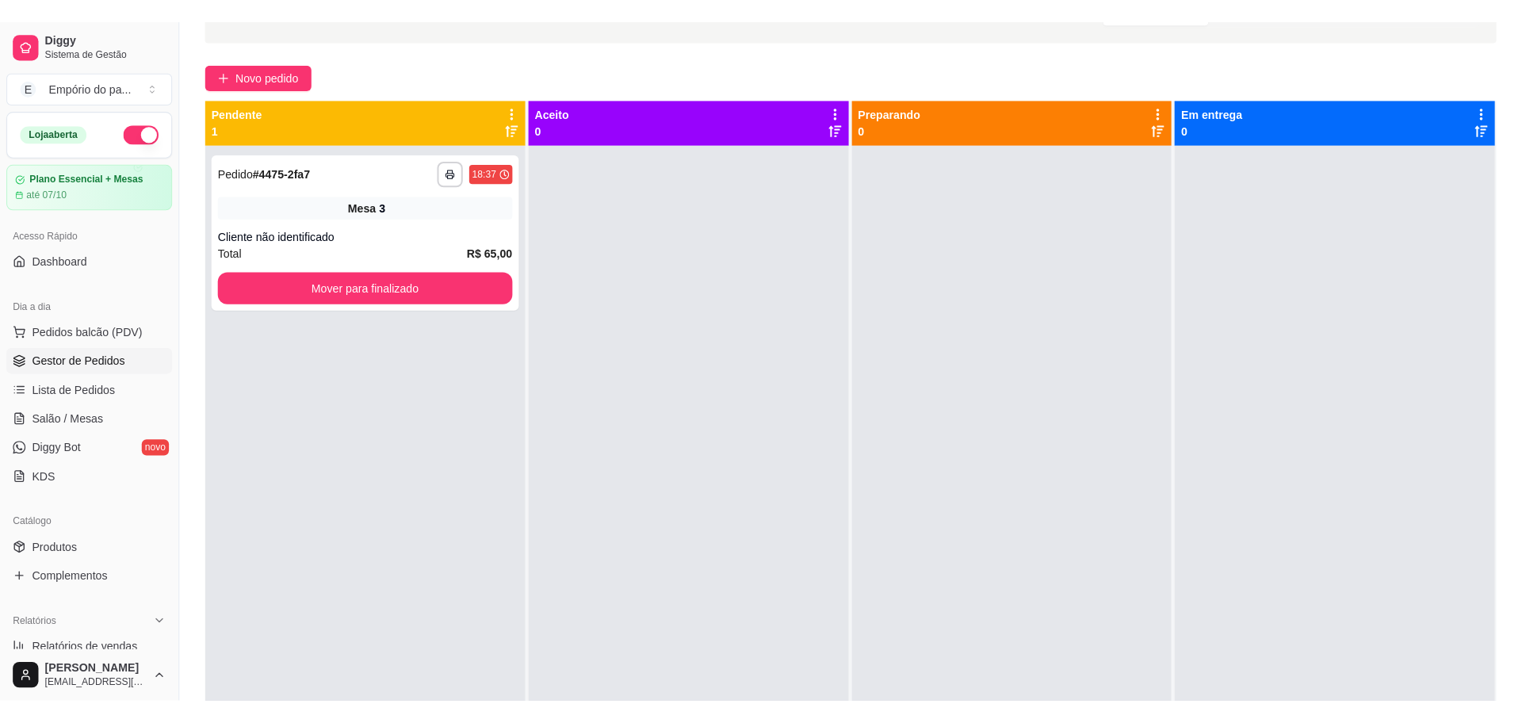
scroll to position [99, 0]
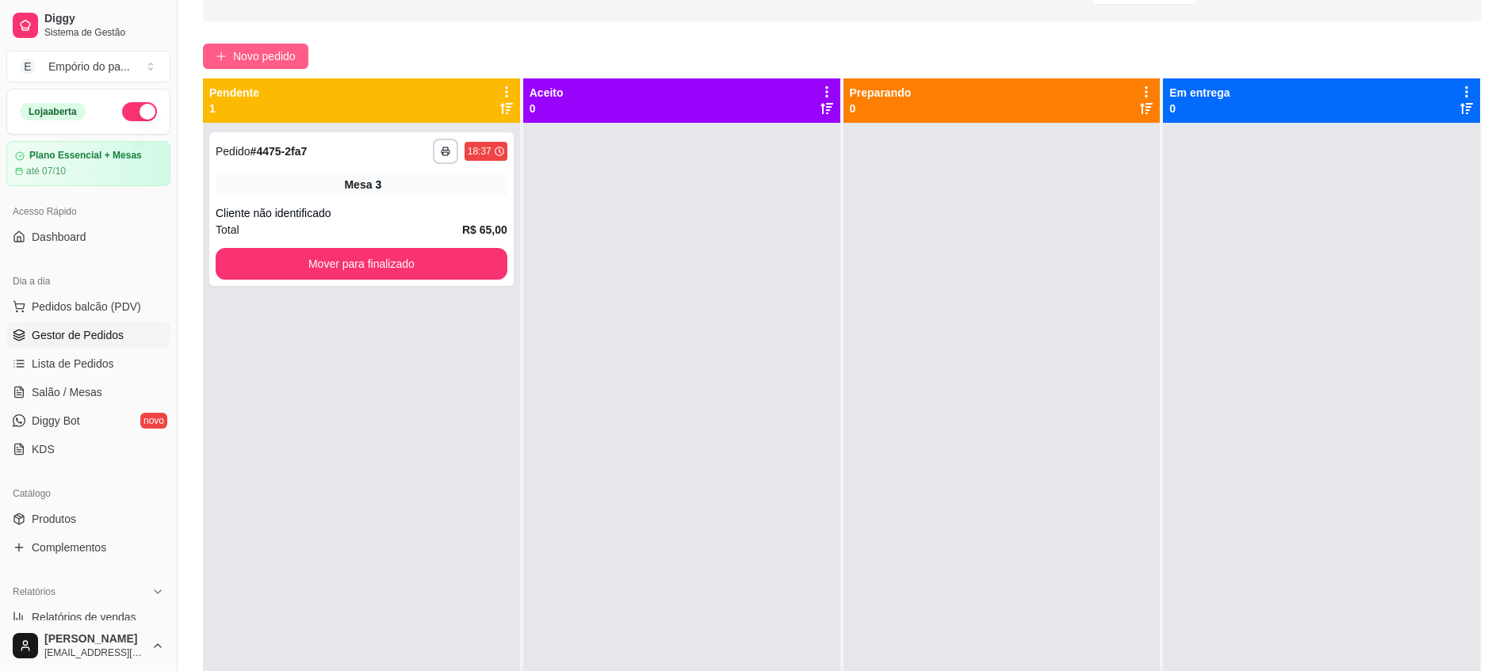
click at [271, 62] on span "Novo pedido" at bounding box center [264, 56] width 63 height 17
